Goal: Navigation & Orientation: Find specific page/section

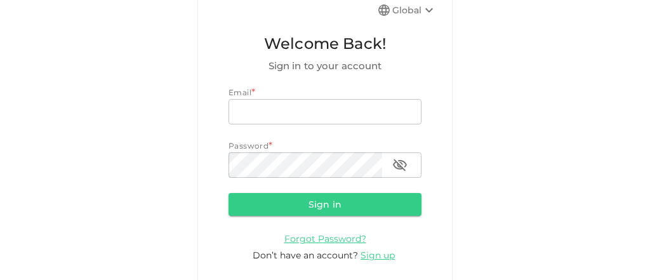
scroll to position [91, 0]
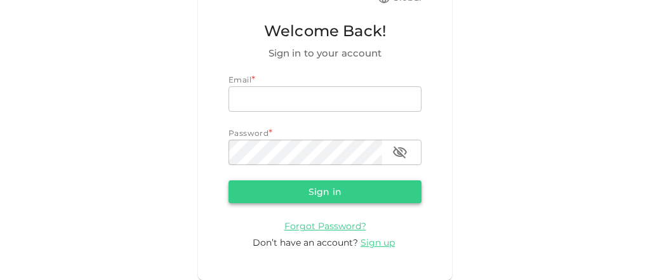
type input "[EMAIL_ADDRESS][DOMAIN_NAME]"
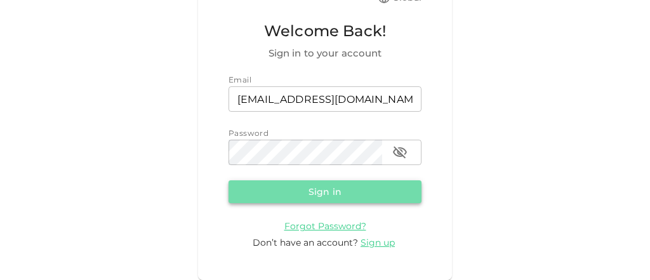
click at [336, 189] on button "Sign in" at bounding box center [324, 191] width 193 height 23
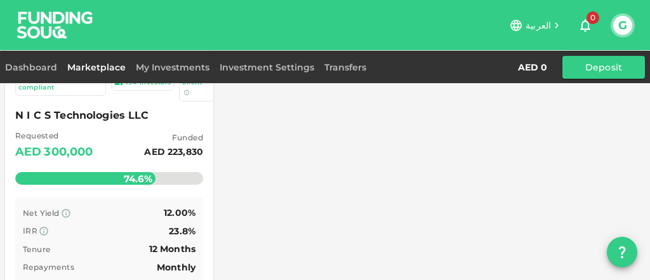
scroll to position [193, 0]
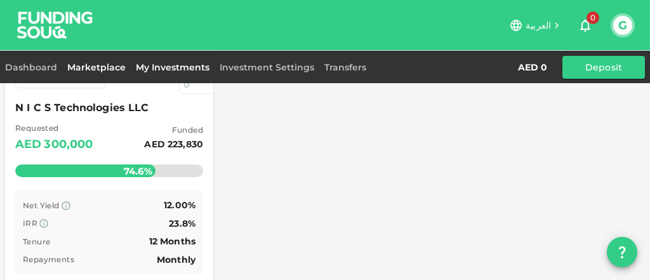
click at [140, 66] on link "My Investments" at bounding box center [173, 67] width 84 height 11
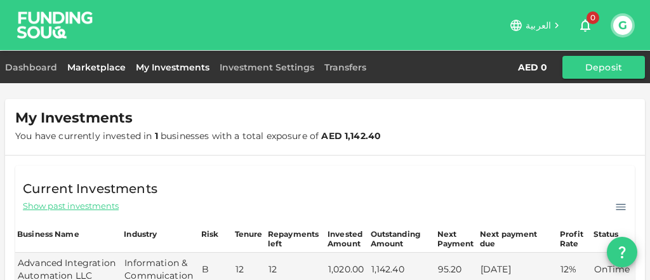
click at [91, 65] on link "Marketplace" at bounding box center [96, 67] width 69 height 11
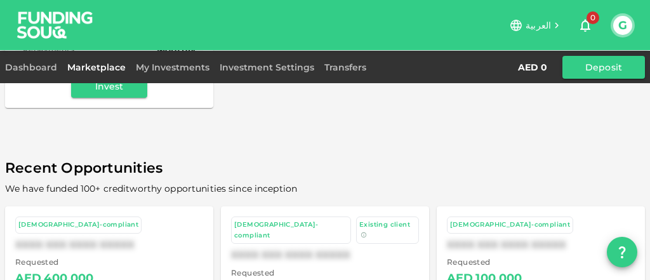
scroll to position [507, 0]
